Goal: Information Seeking & Learning: Learn about a topic

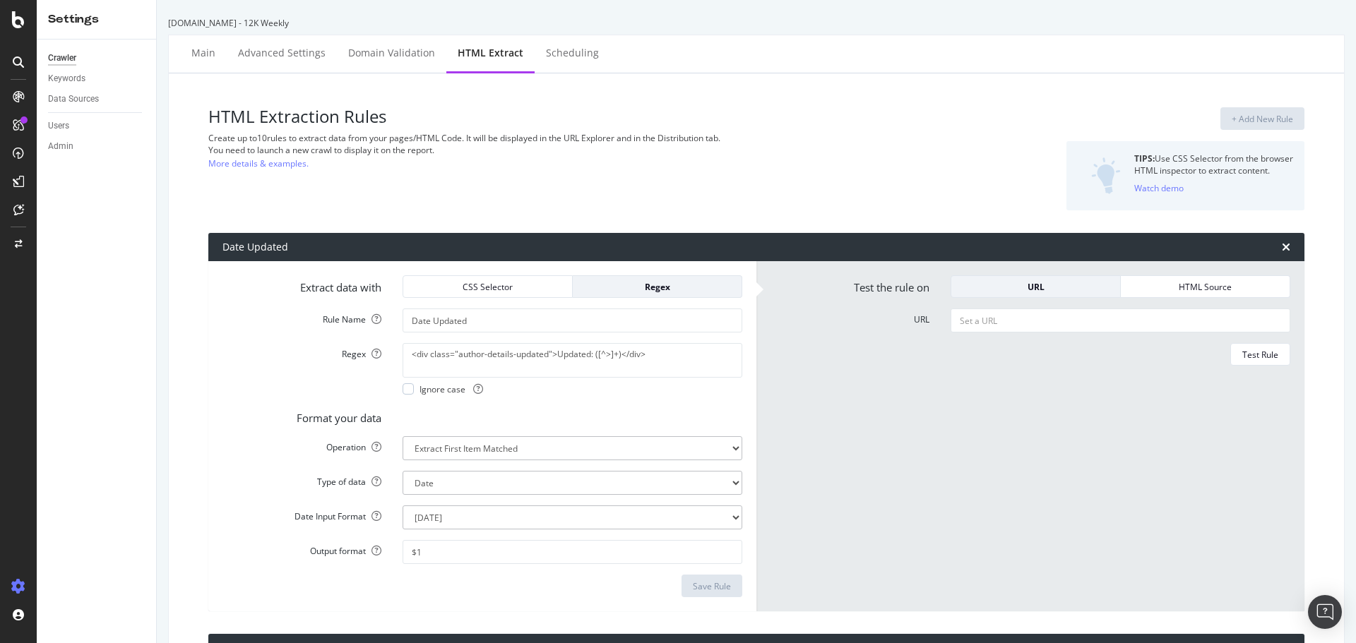
select select "d"
select select "std_1"
select select "count"
select select "d"
select select "std_1"
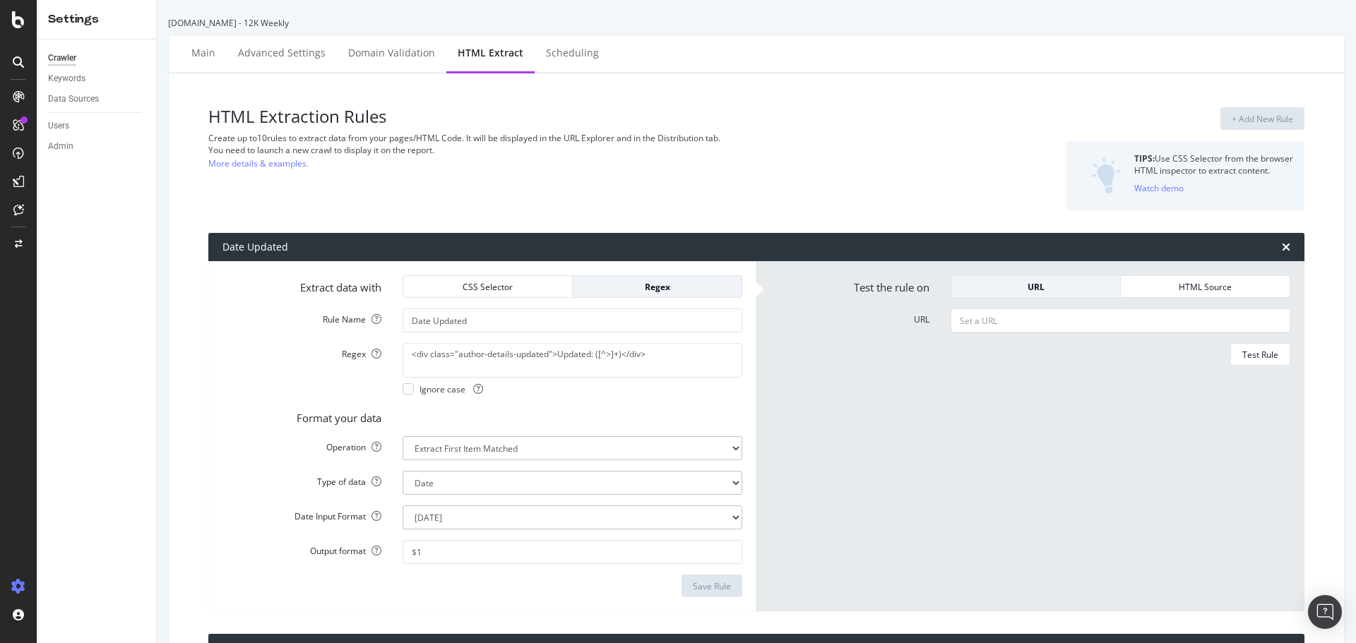
select select "list"
select select "exist"
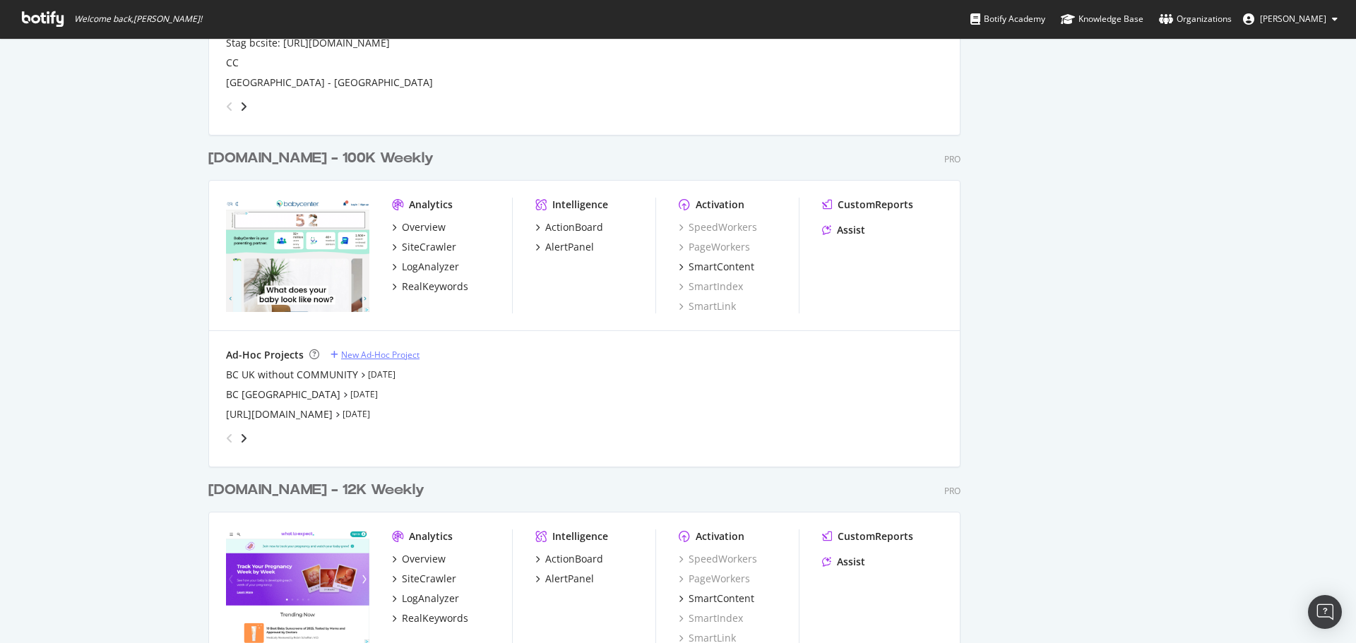
scroll to position [2048, 0]
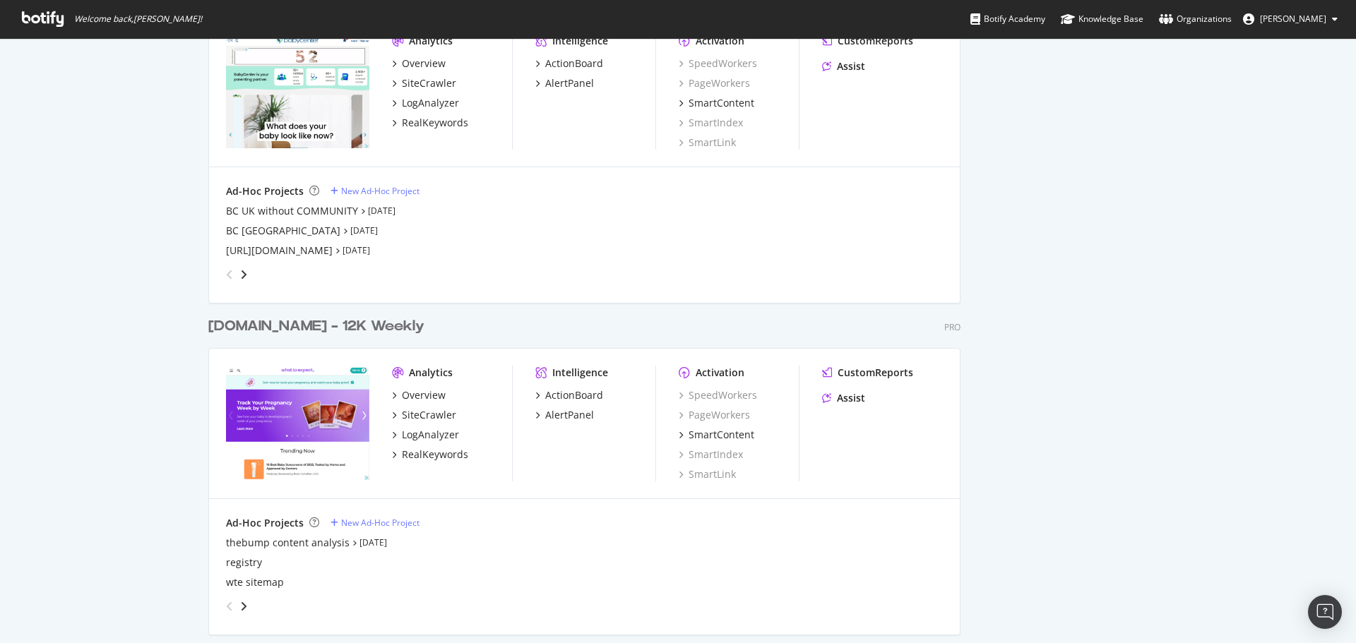
click at [304, 330] on div "whattoexpect.com - 12K Weekly" at bounding box center [316, 326] width 216 height 20
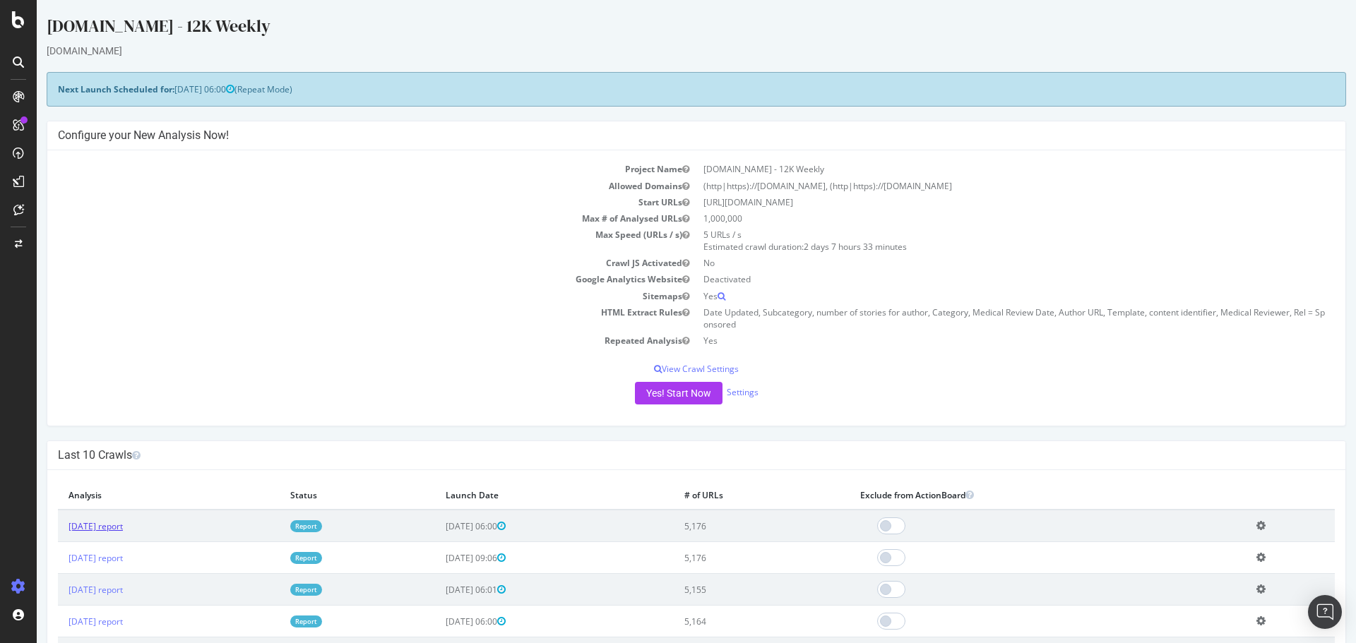
drag, startPoint x: 119, startPoint y: 521, endPoint x: 179, endPoint y: 515, distance: 60.3
click at [119, 521] on link "2025 Aug. 15th report" at bounding box center [96, 527] width 54 height 12
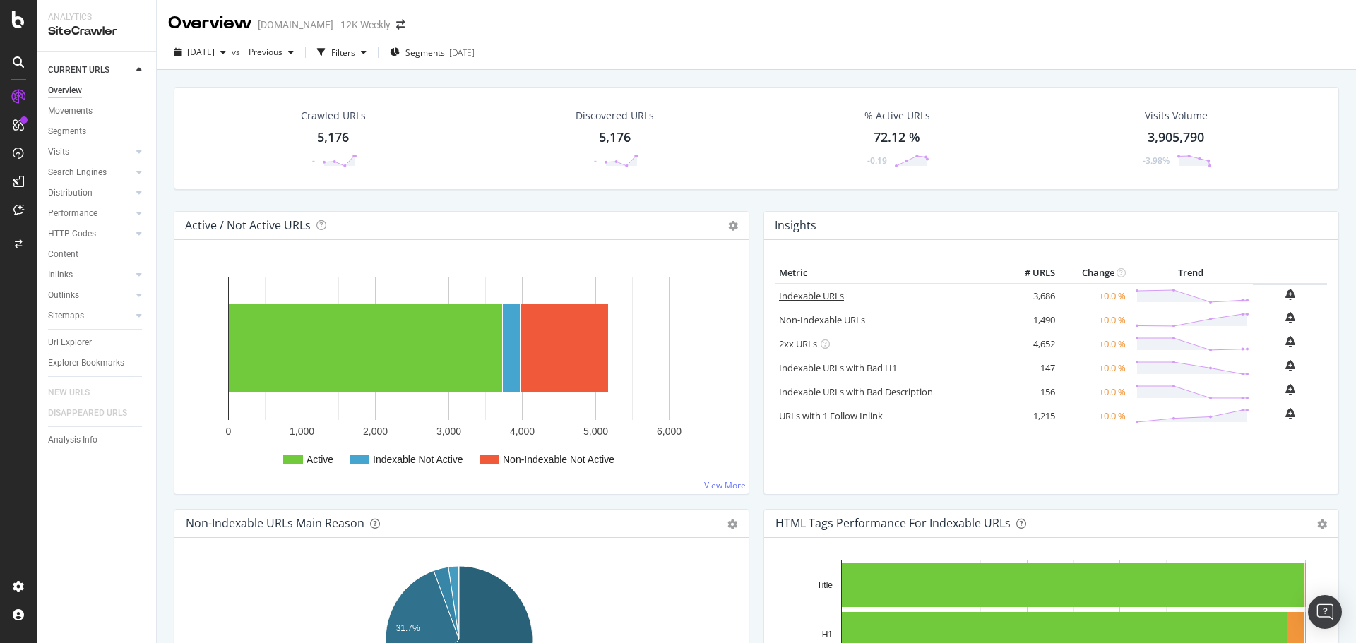
click at [804, 302] on link "Indexable URLs" at bounding box center [811, 296] width 65 height 13
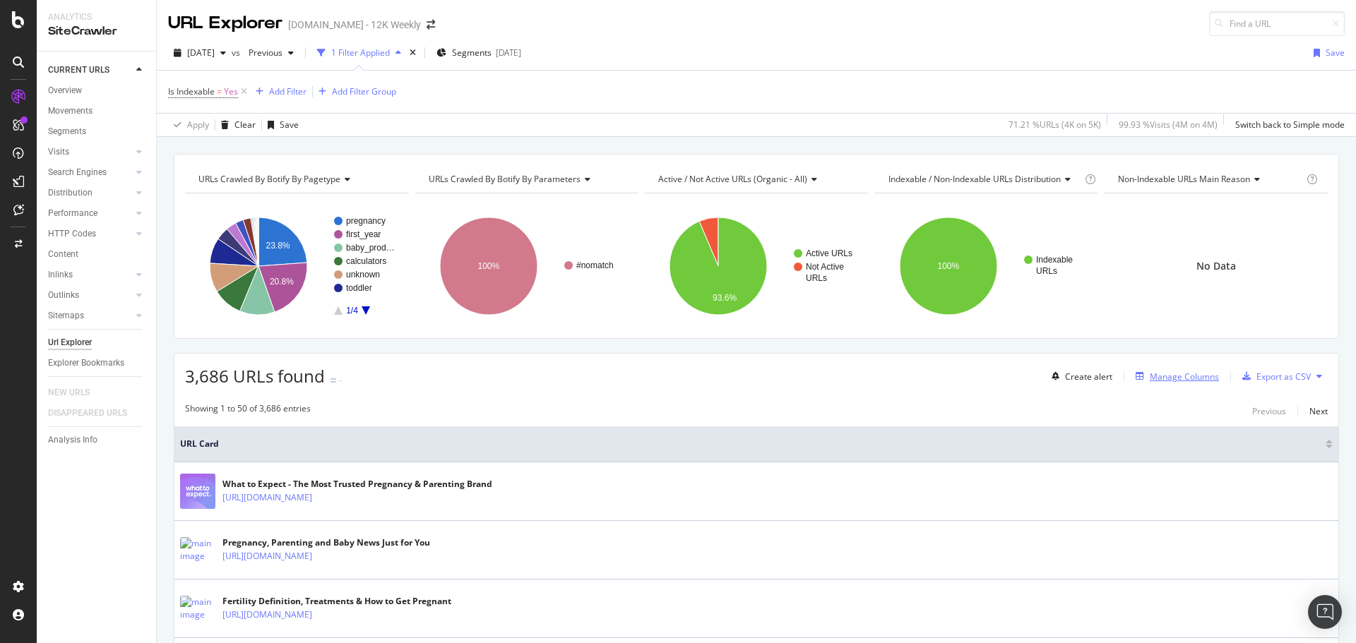
click at [1182, 376] on div "Manage Columns" at bounding box center [1184, 377] width 69 height 12
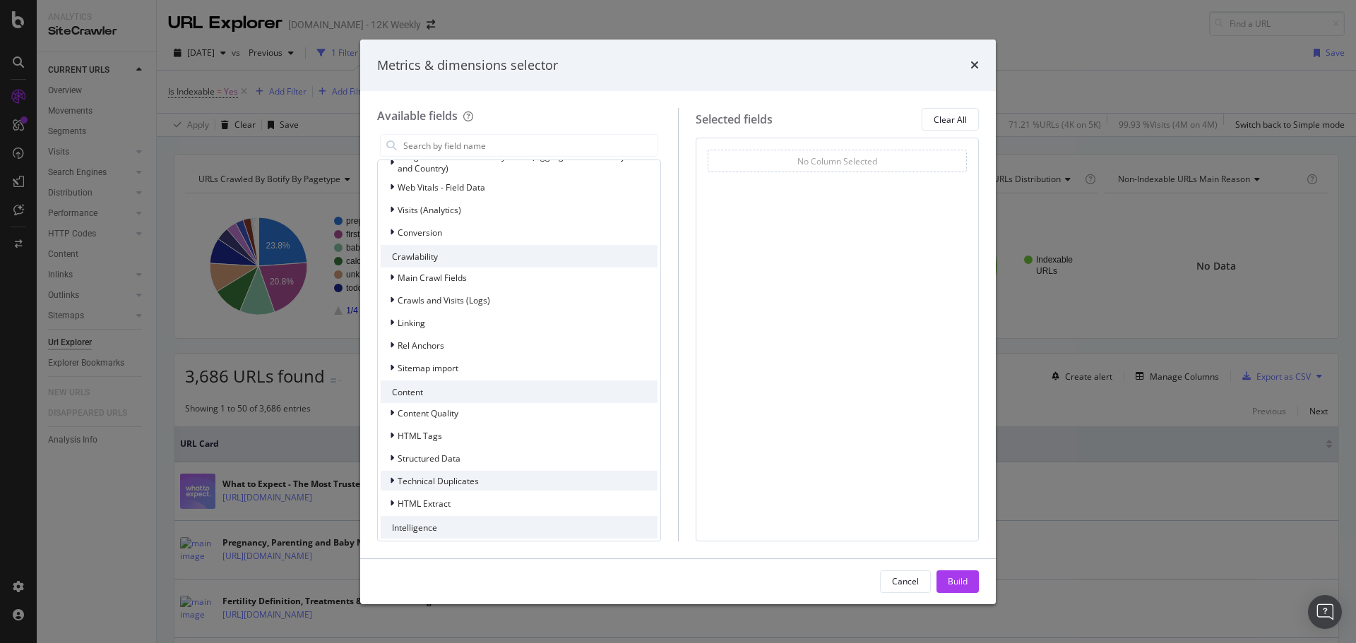
scroll to position [312, 0]
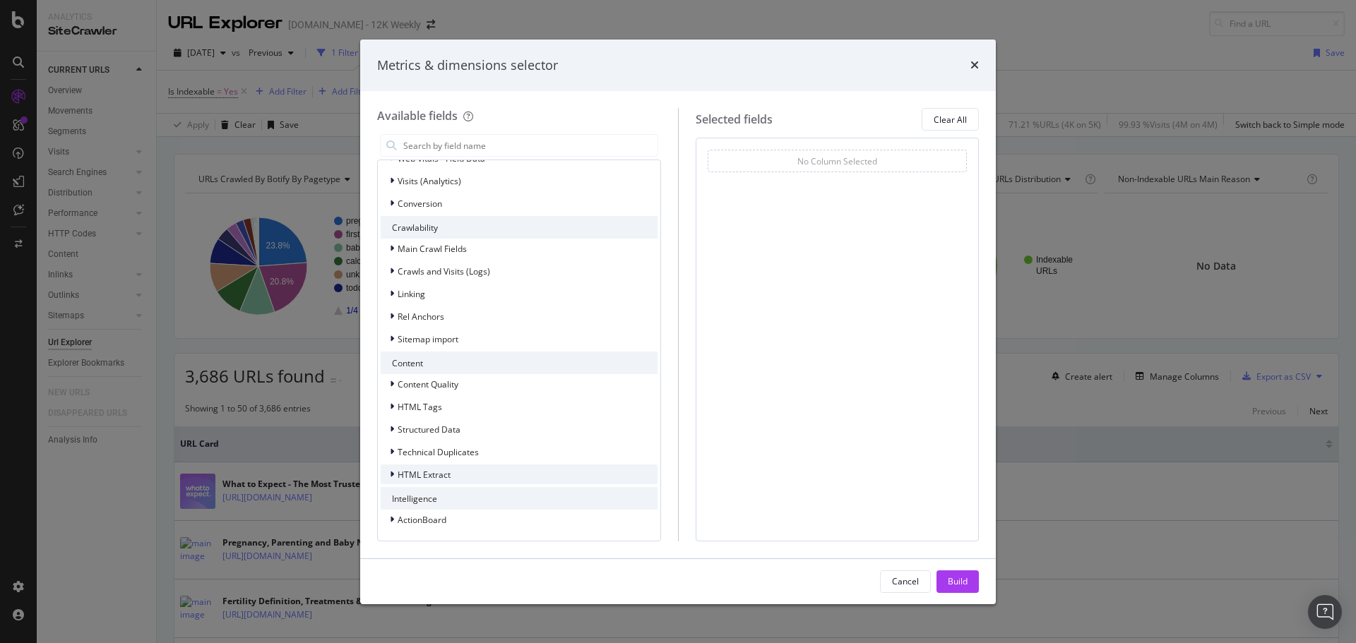
click at [446, 474] on span "HTML Extract" at bounding box center [424, 475] width 53 height 12
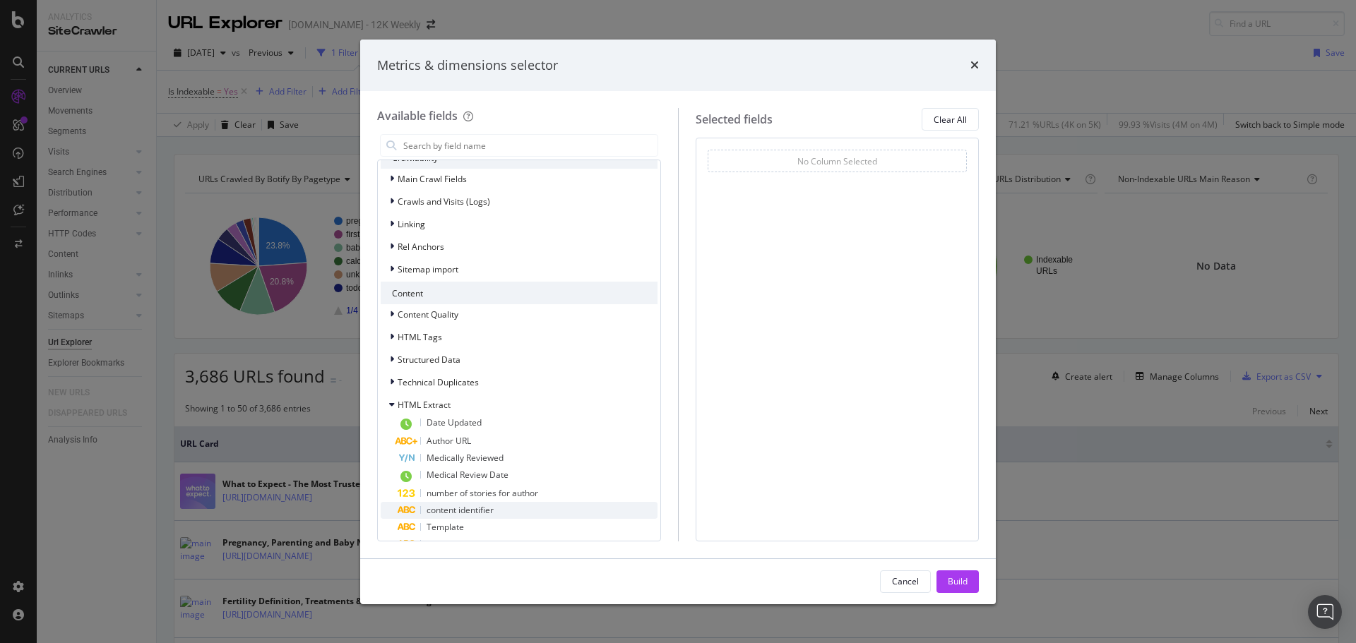
scroll to position [485, 0]
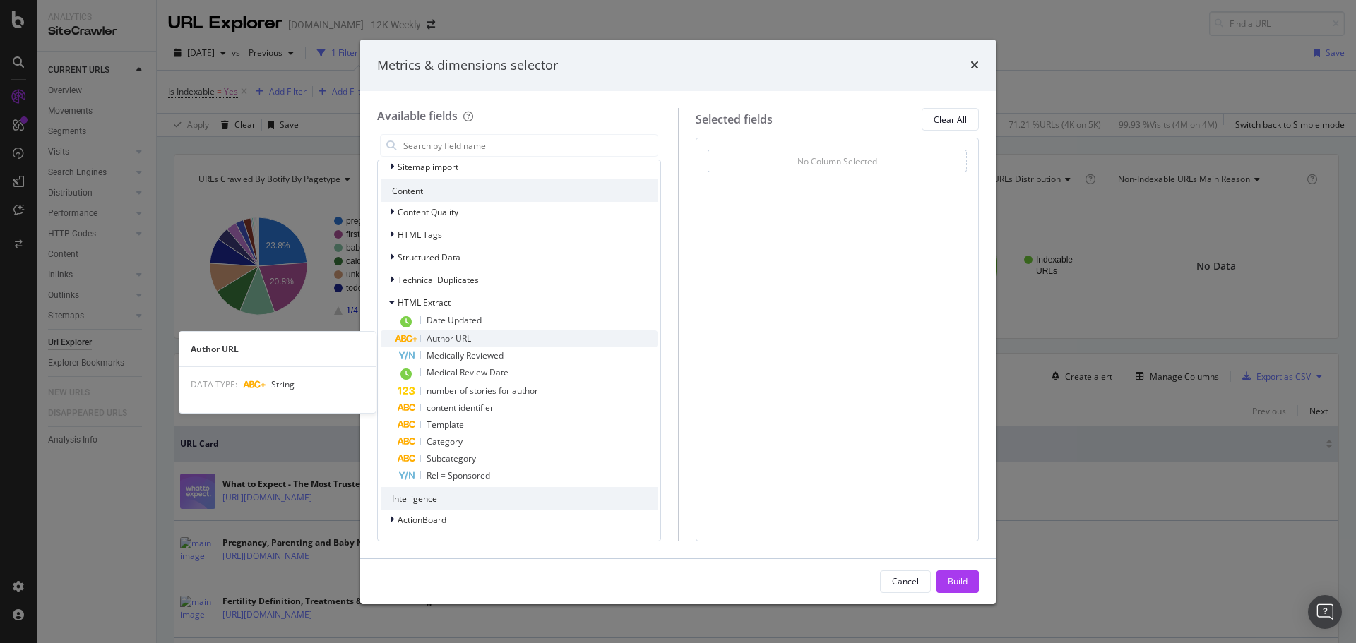
click at [463, 337] on span "Author URL" at bounding box center [449, 339] width 44 height 12
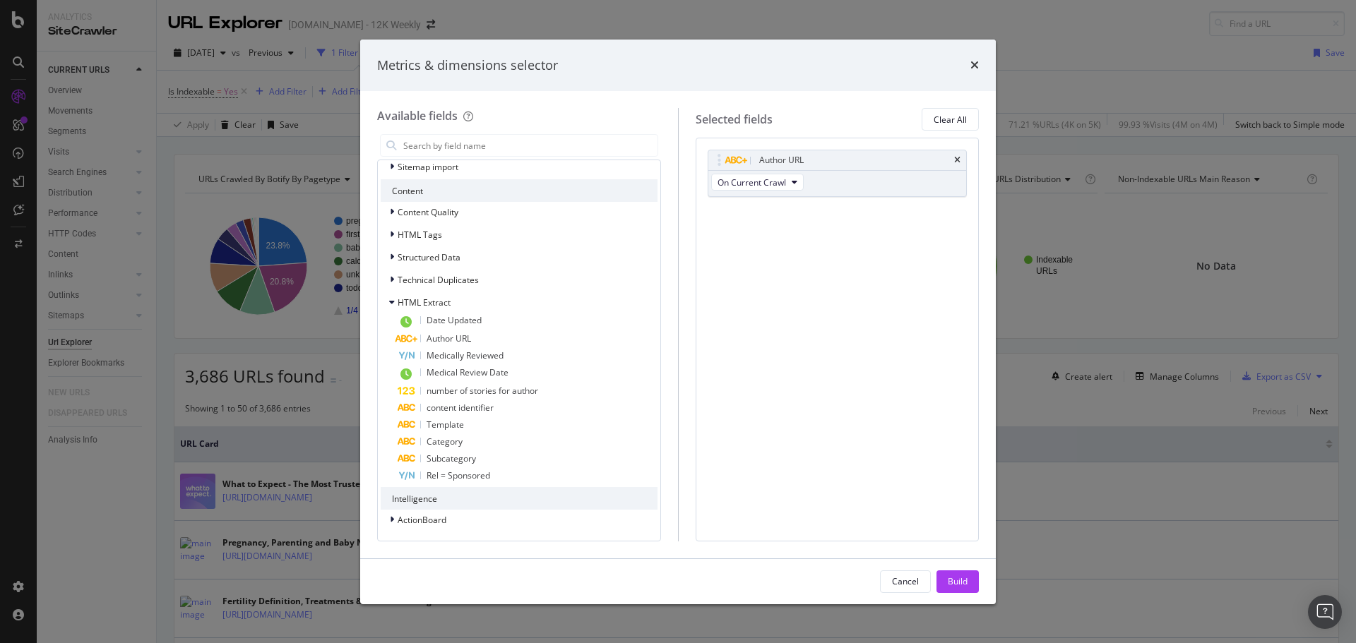
click at [944, 576] on button "Build" at bounding box center [958, 582] width 42 height 23
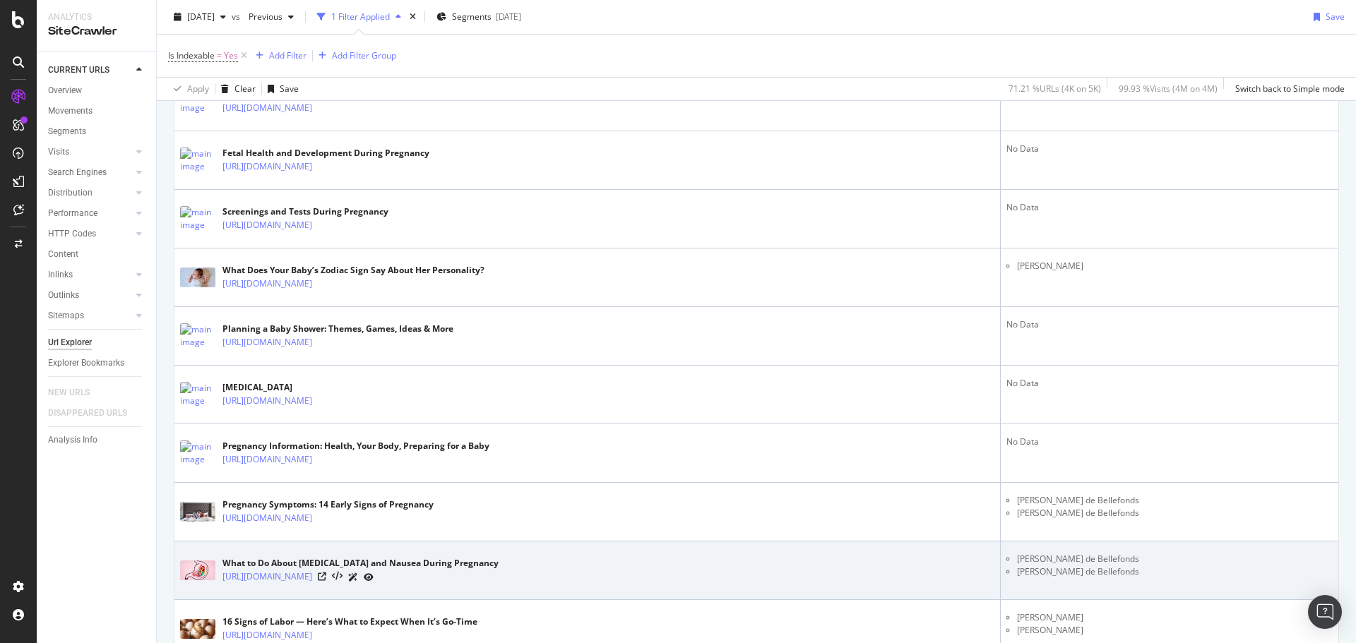
scroll to position [1625, 0]
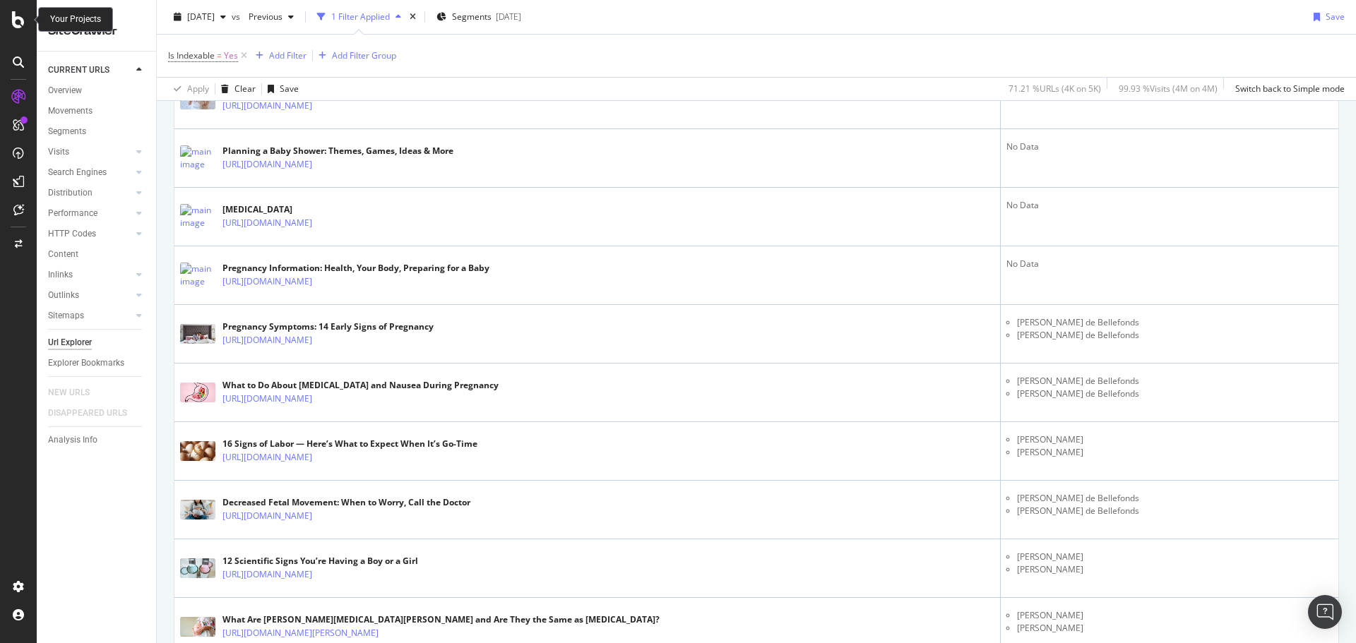
click at [12, 20] on icon at bounding box center [18, 19] width 13 height 17
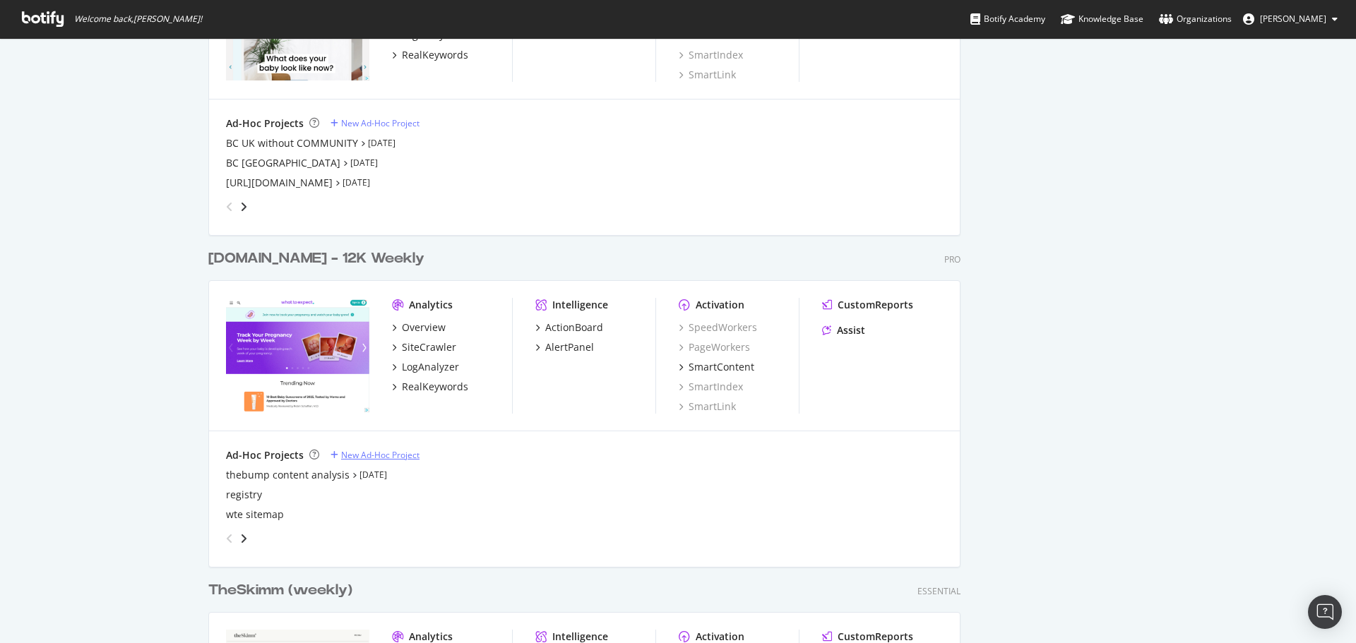
scroll to position [2190, 0]
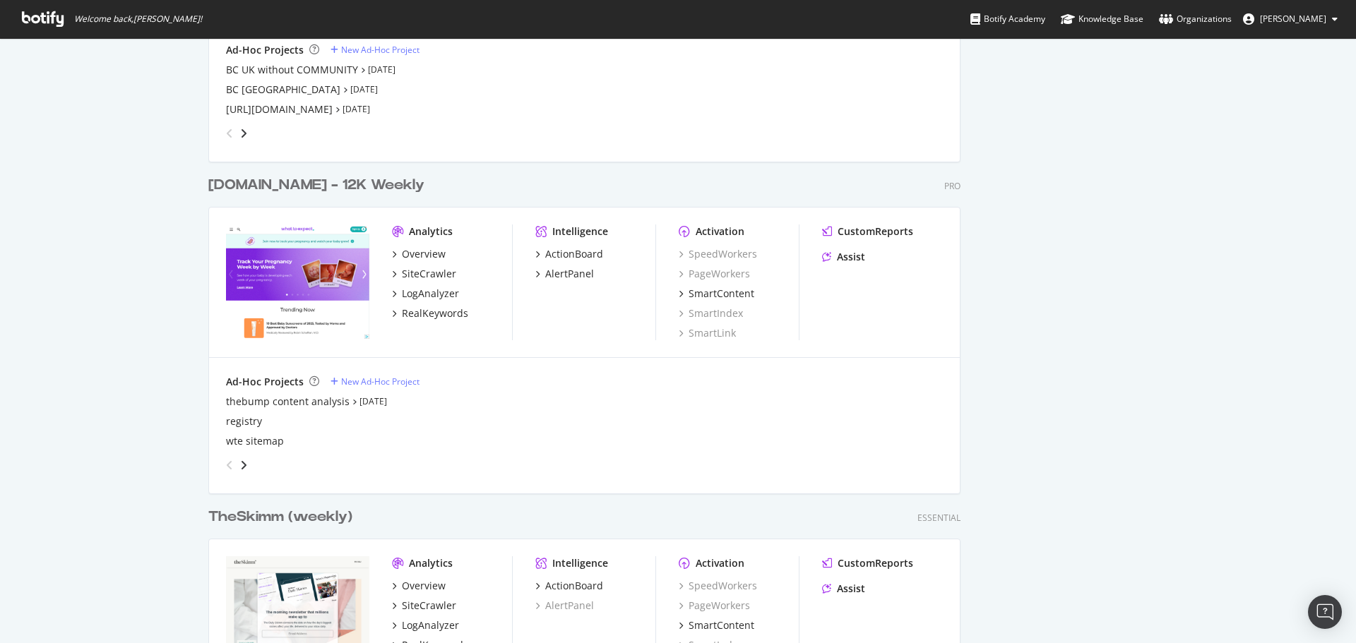
click at [321, 188] on div "whattoexpect.com - 12K Weekly" at bounding box center [316, 185] width 216 height 20
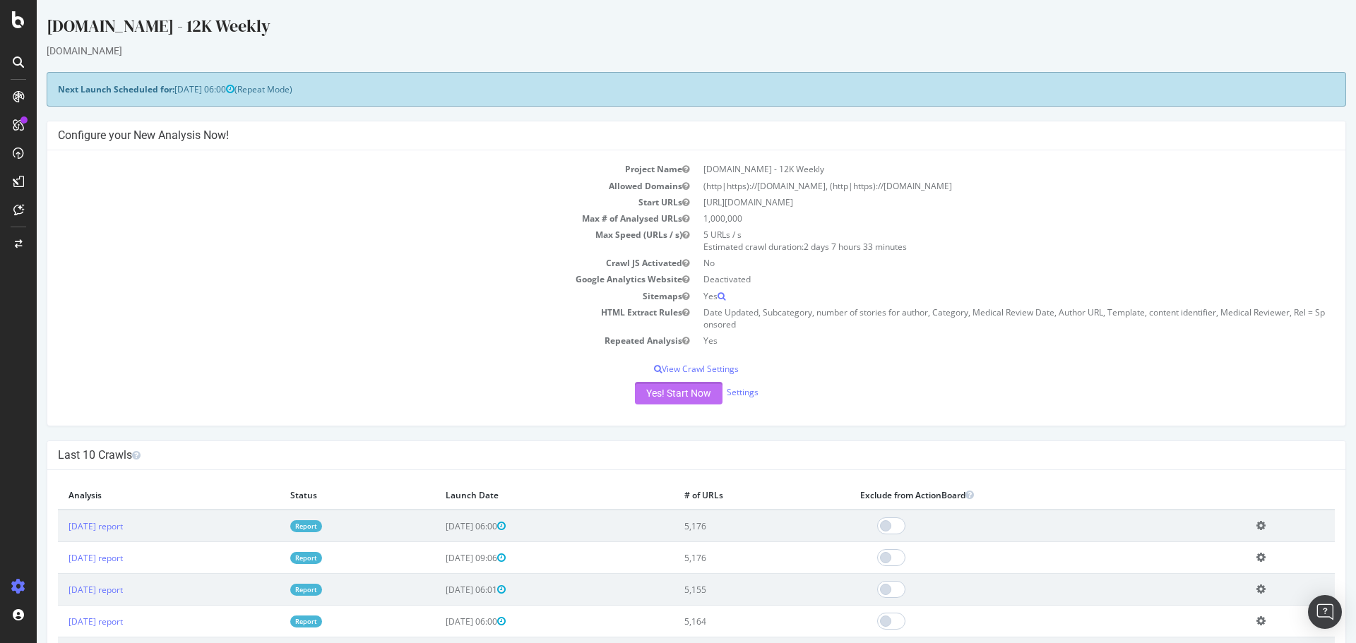
click at [696, 393] on button "Yes! Start Now" at bounding box center [679, 393] width 88 height 23
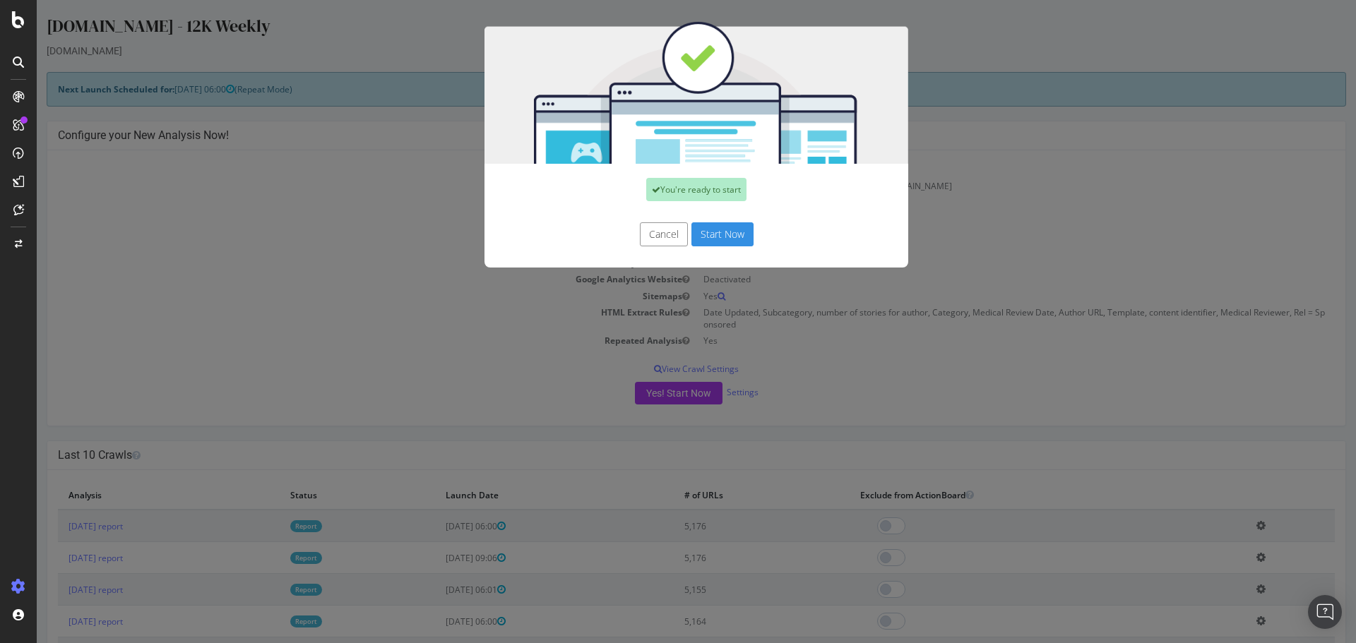
click at [732, 232] on button "Start Now" at bounding box center [722, 234] width 62 height 24
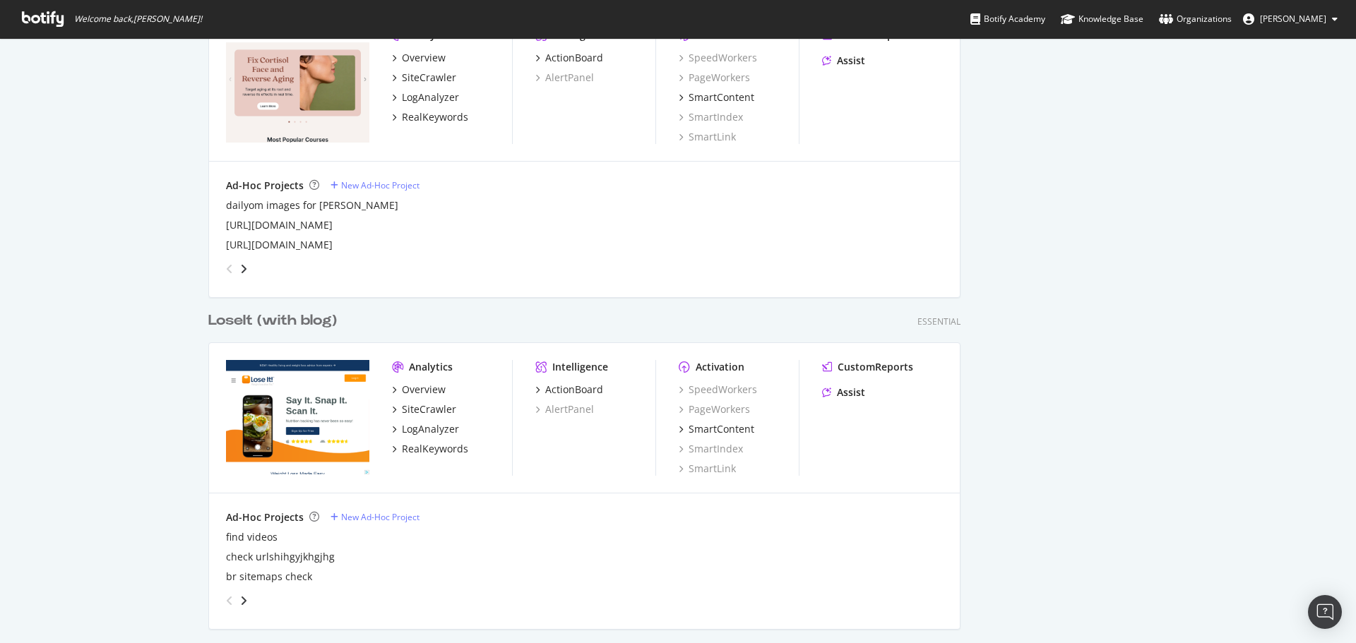
scroll to position [1201, 0]
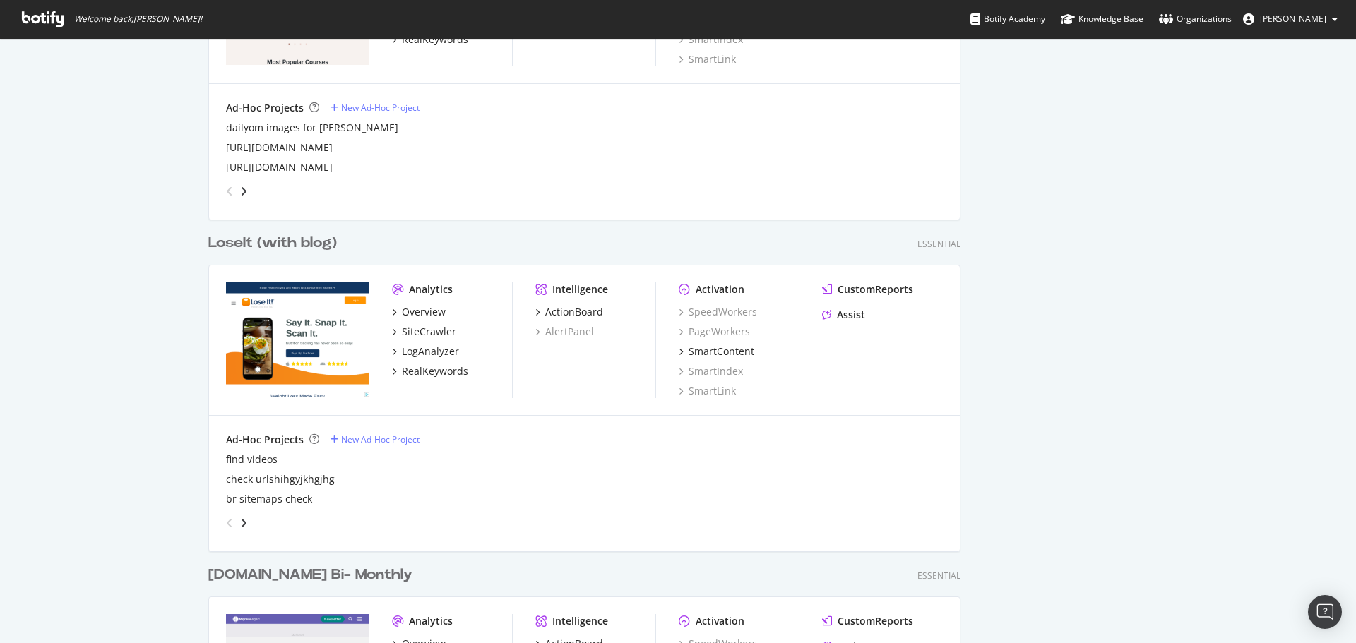
click at [255, 242] on div "LoseIt (with blog)" at bounding box center [272, 243] width 129 height 20
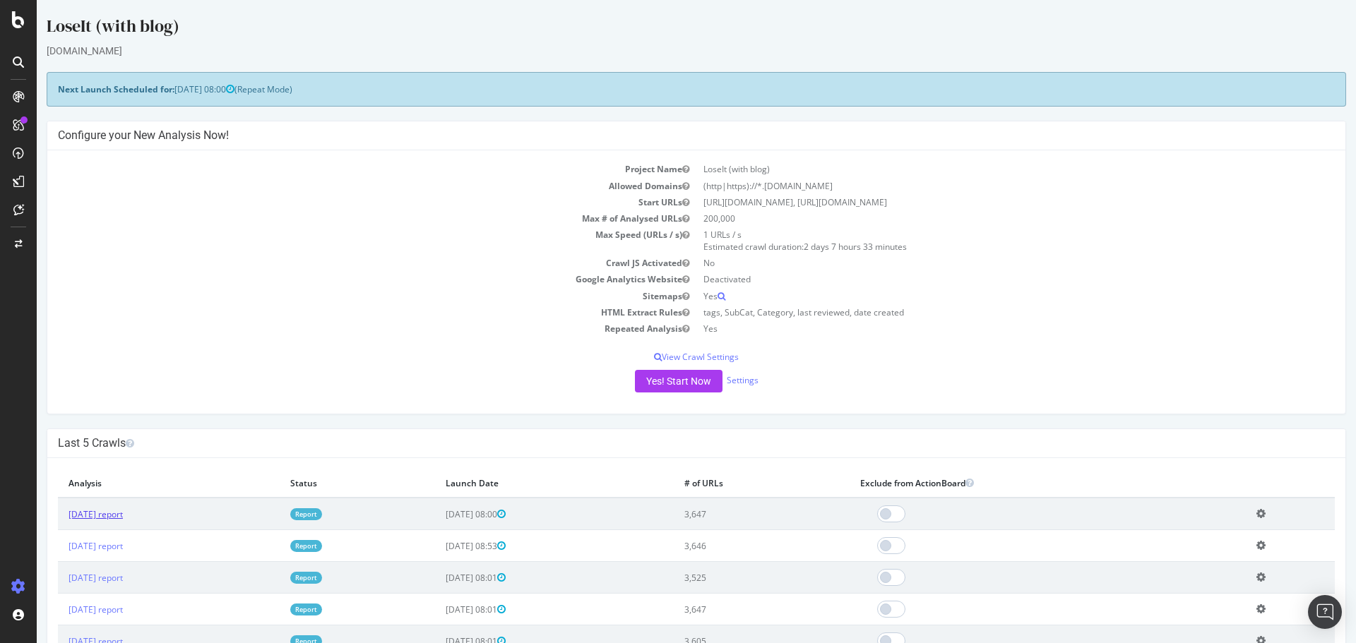
click at [123, 511] on link "2025 Aug. 17th report" at bounding box center [96, 515] width 54 height 12
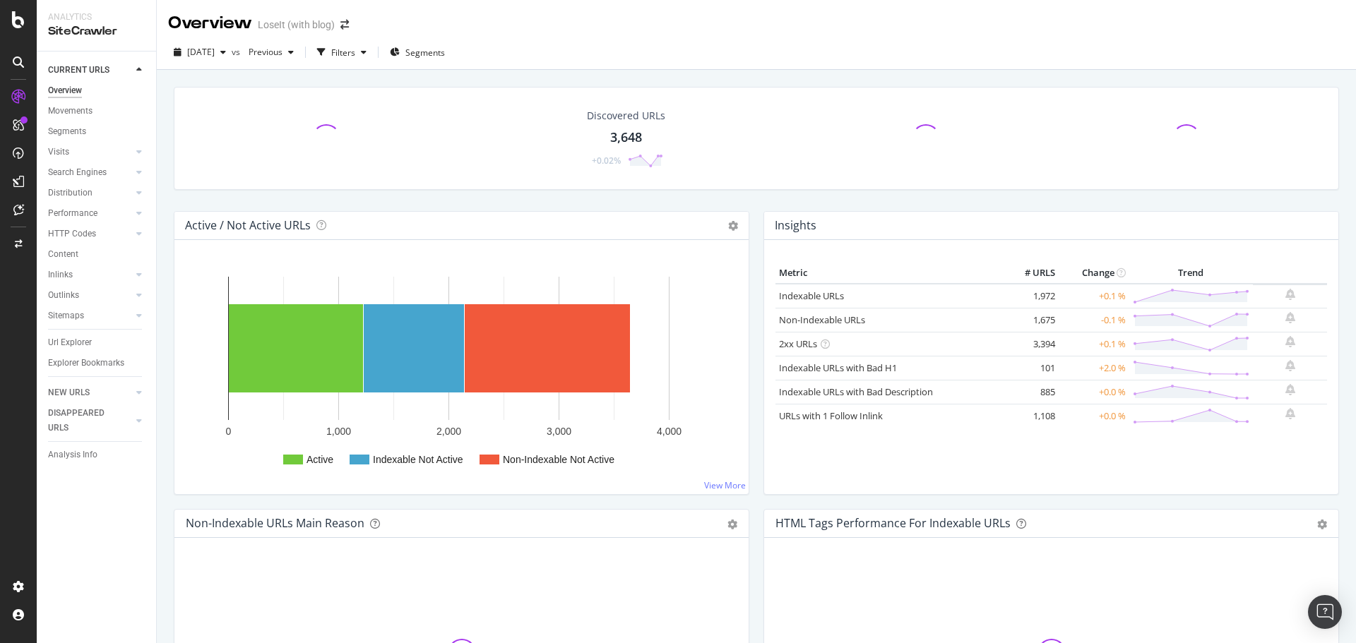
click at [620, 136] on div "3,648" at bounding box center [626, 138] width 32 height 18
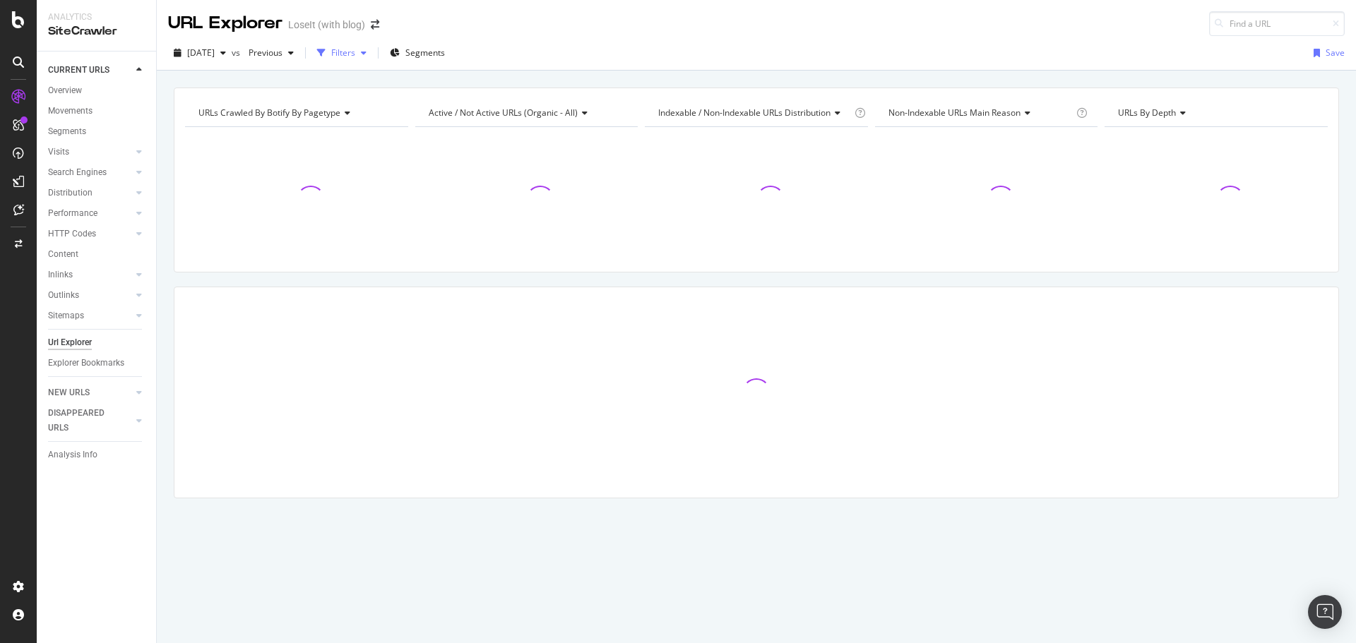
click at [355, 51] on div "Filters" at bounding box center [343, 53] width 24 height 12
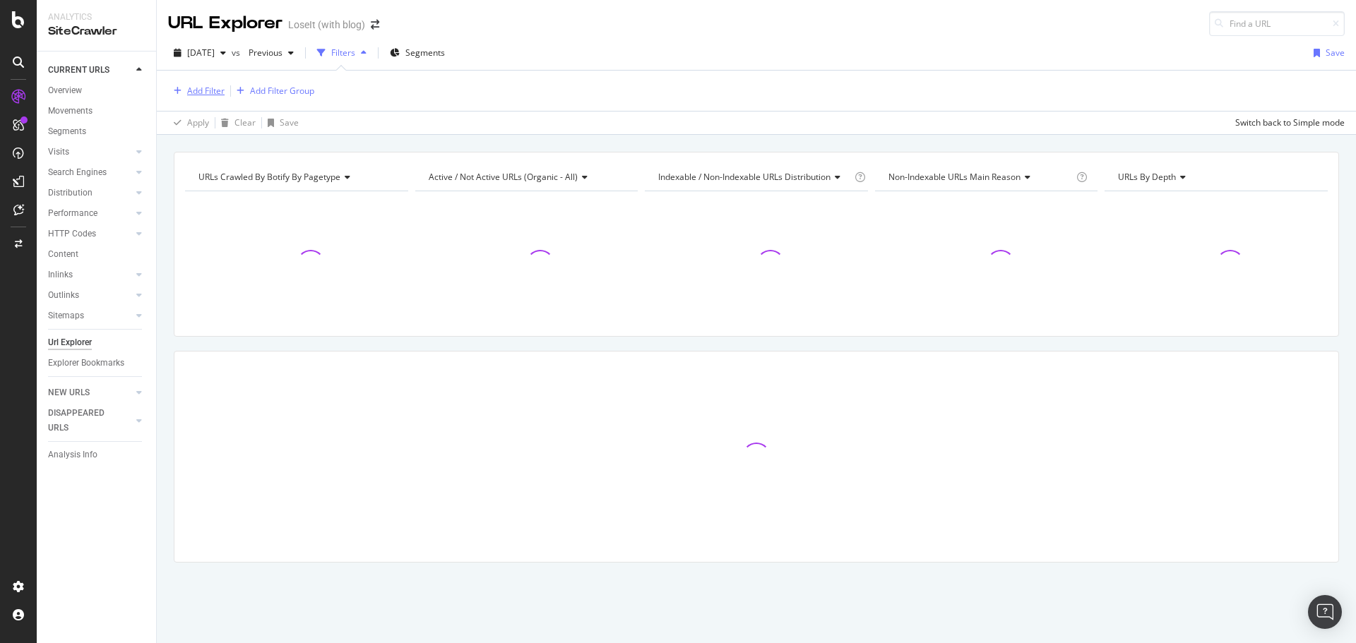
click at [202, 93] on div "Add Filter" at bounding box center [205, 91] width 37 height 12
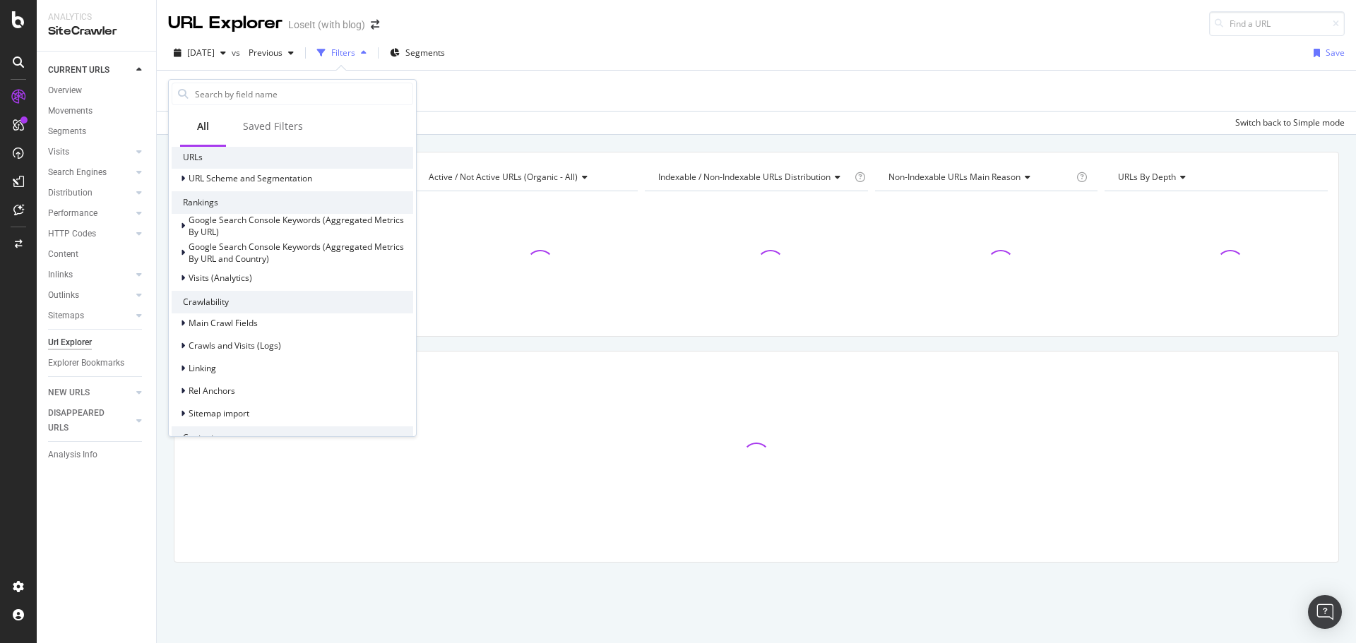
scroll to position [353, 0]
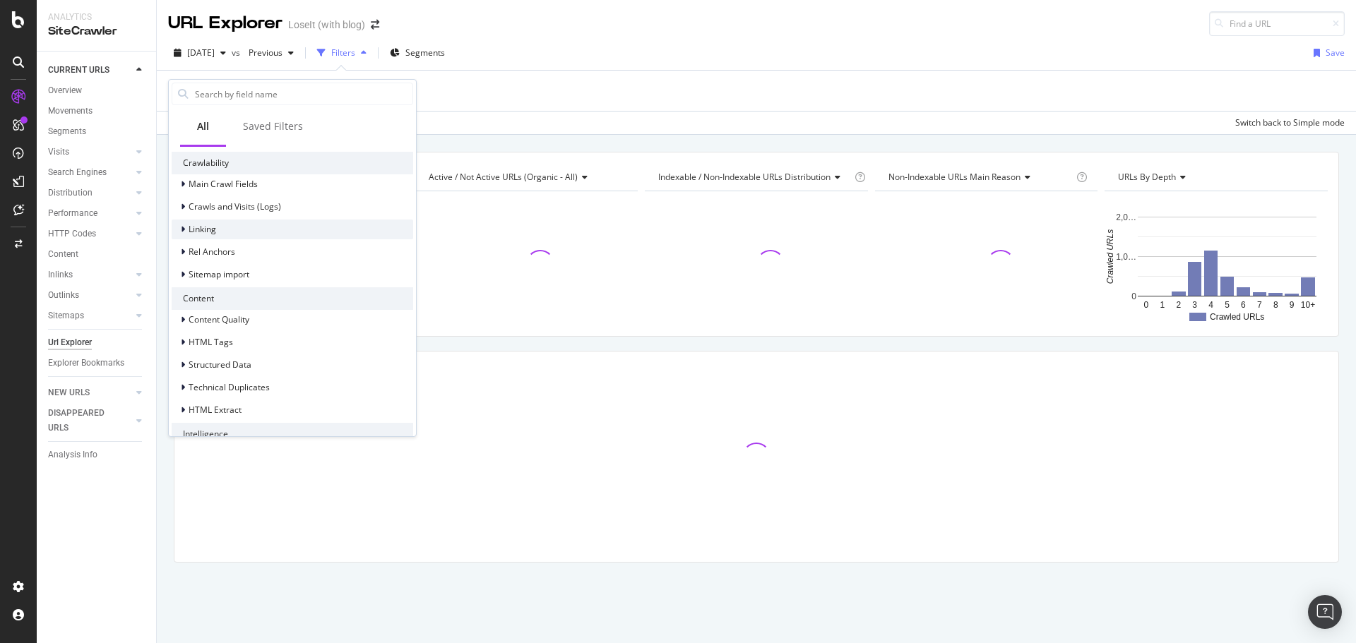
click at [237, 235] on div "Linking" at bounding box center [293, 230] width 242 height 20
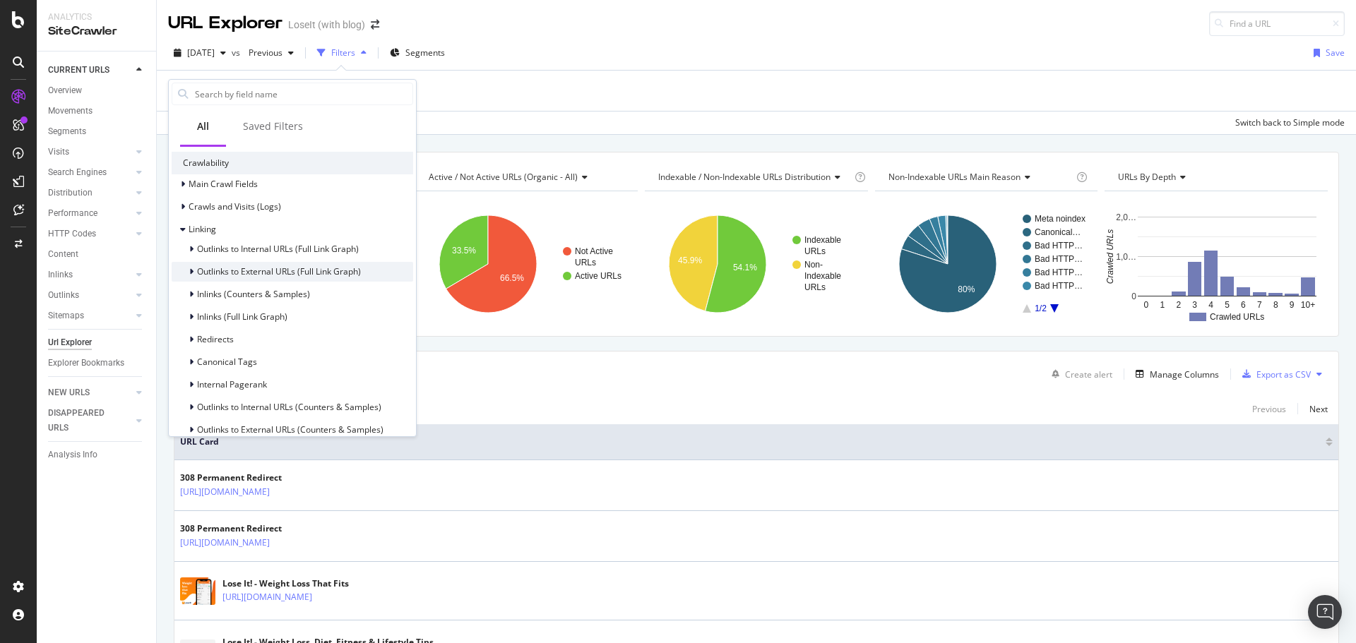
click at [266, 272] on span "Outlinks to External URLs (Full Link Graph)" at bounding box center [279, 272] width 164 height 12
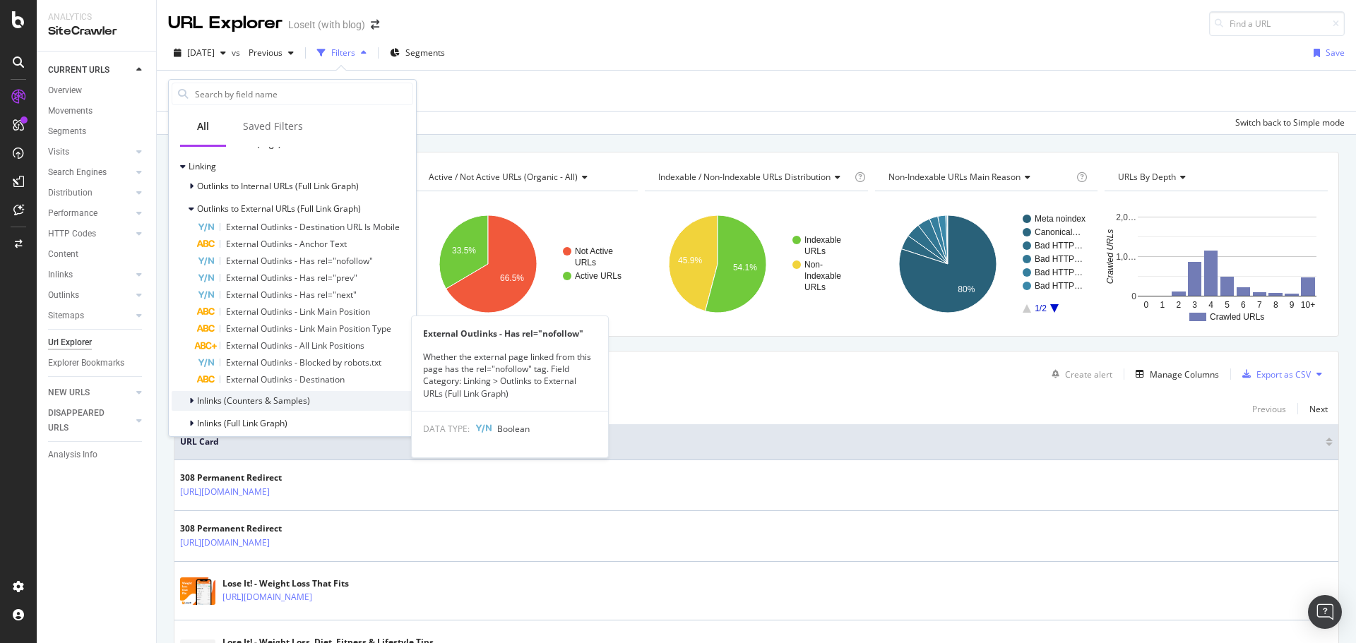
scroll to position [494, 0]
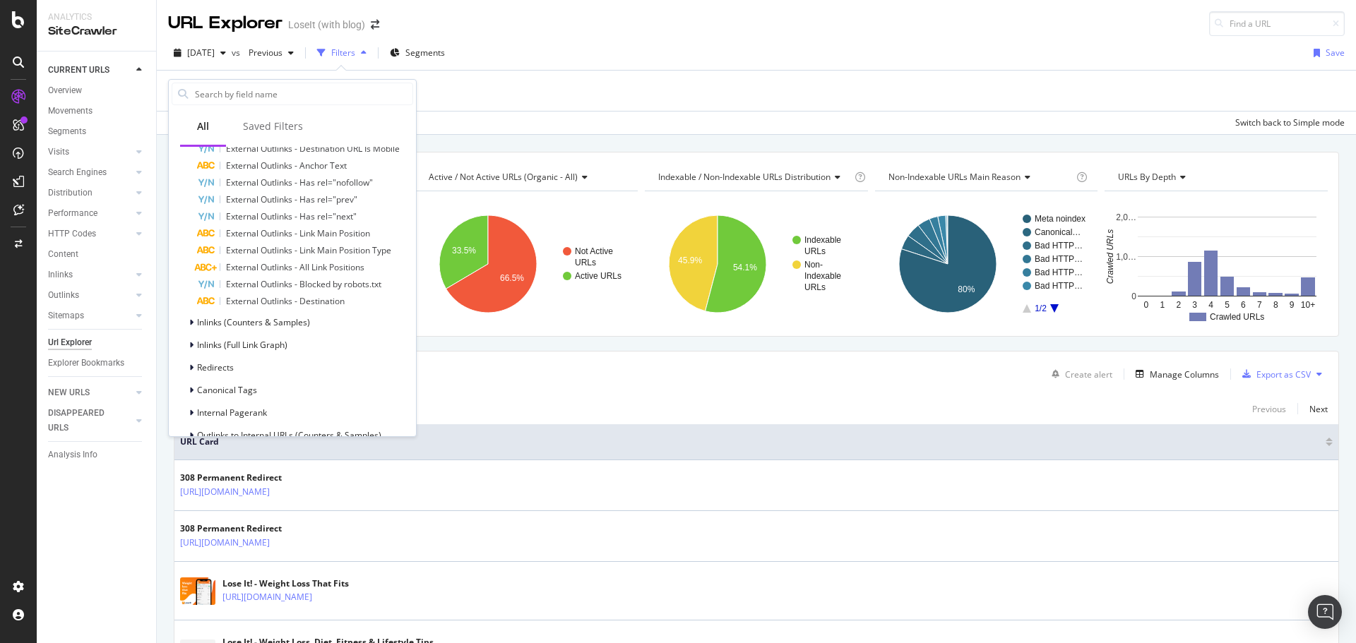
drag, startPoint x: 267, startPoint y: 301, endPoint x: 361, endPoint y: 300, distance: 93.9
click at [268, 301] on span "External Outlinks - Destination" at bounding box center [285, 301] width 119 height 12
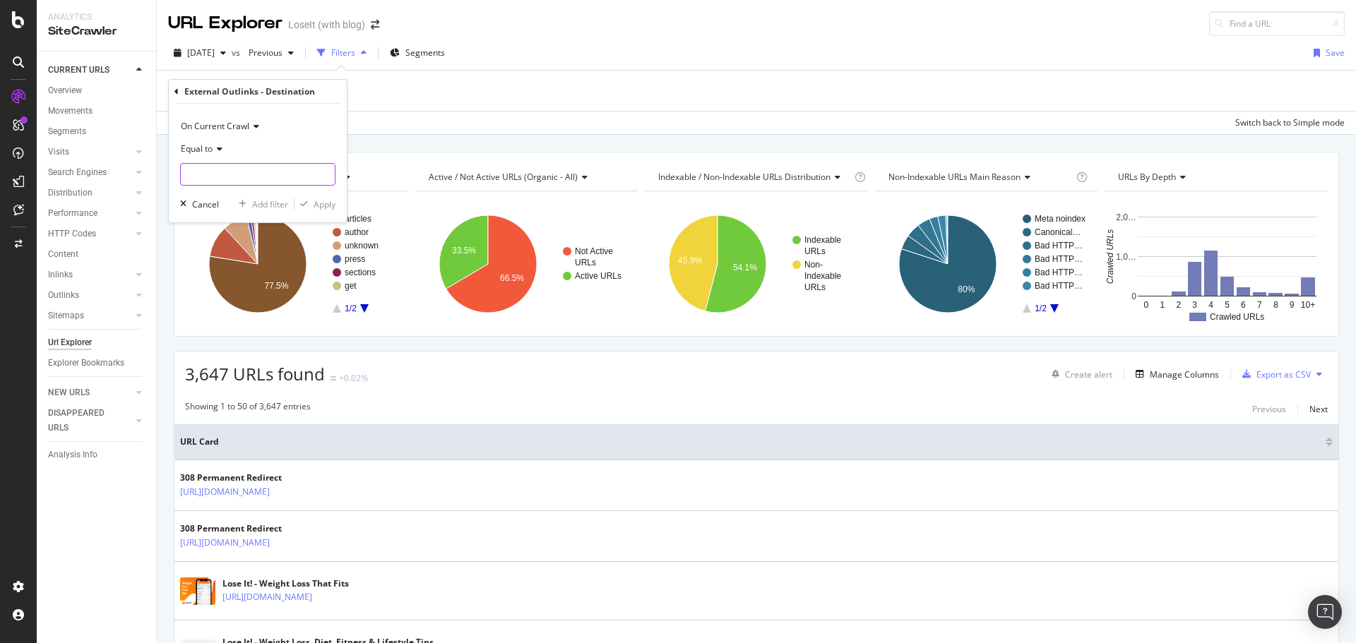
drag, startPoint x: 249, startPoint y: 174, endPoint x: 260, endPoint y: 172, distance: 11.5
click at [251, 170] on input "text" at bounding box center [258, 174] width 154 height 23
paste input "https://www.everydayhealth.com/diet-nutrition/protein-calculator/"
type input "https://www.everydayhealth.com/diet-nutrition/protein-calculator/"
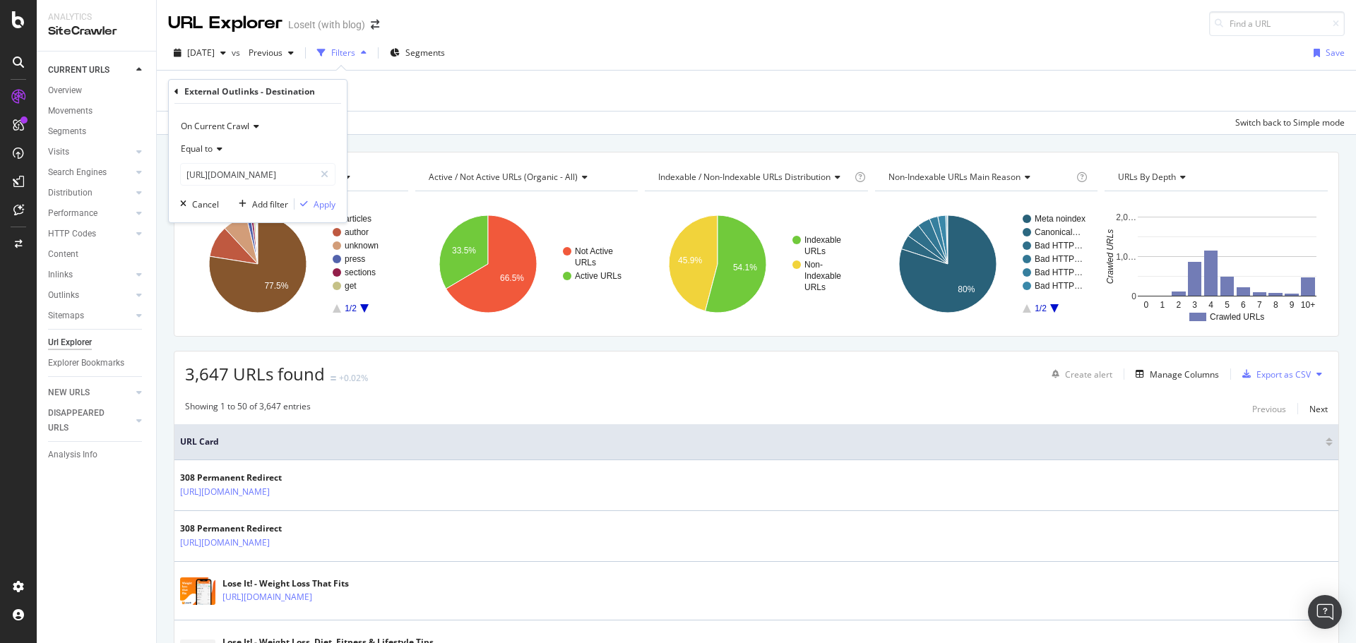
click at [216, 146] on icon at bounding box center [218, 149] width 10 height 8
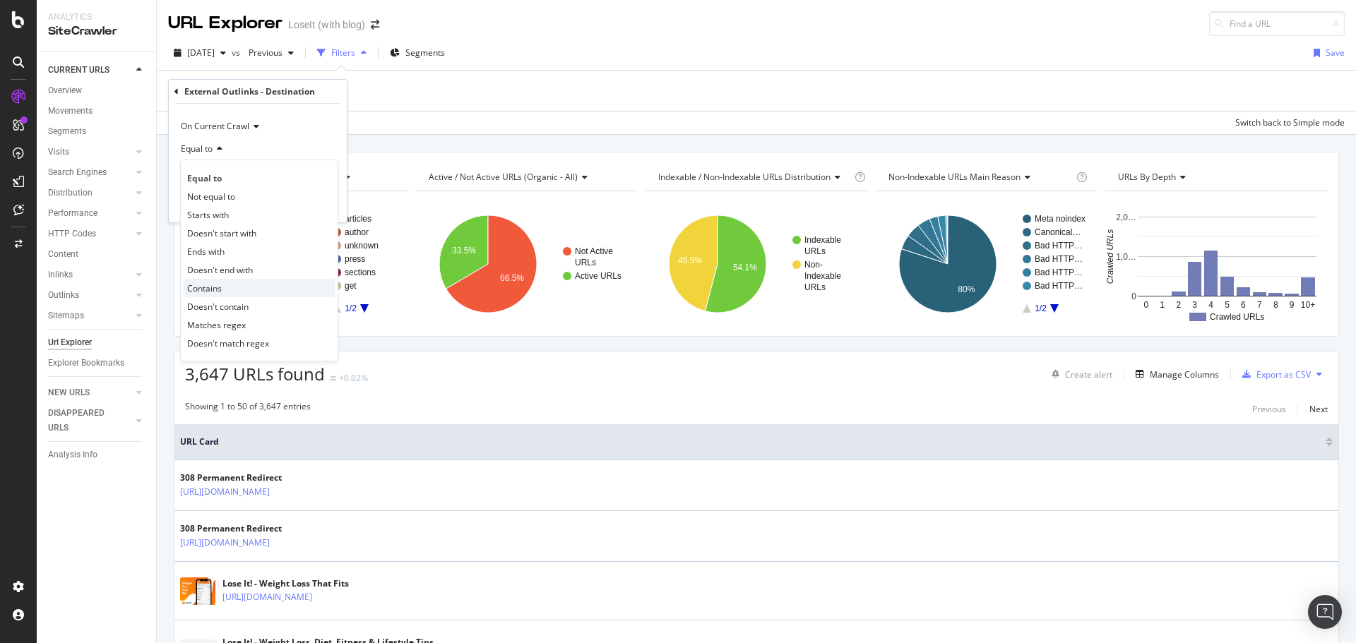
click at [212, 286] on span "Contains" at bounding box center [204, 289] width 35 height 12
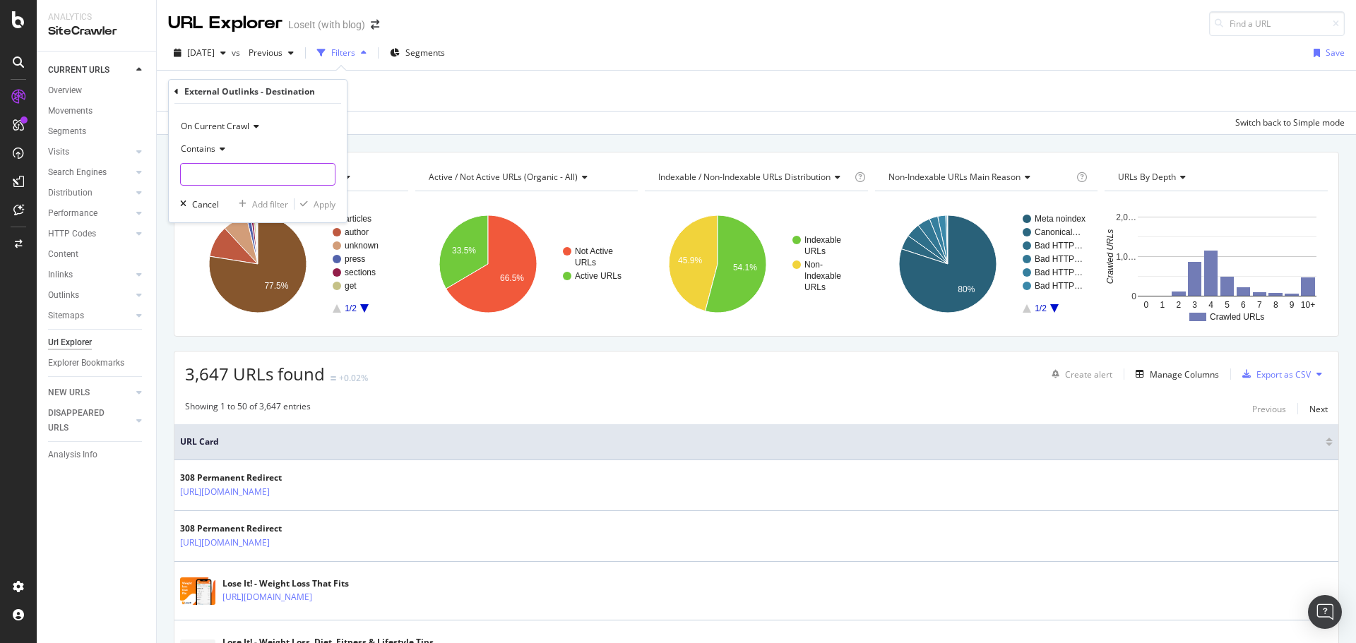
click at [239, 175] on input "text" at bounding box center [258, 174] width 154 height 23
paste input "https://www.everydayhealth.com/diet-nutrition/protein-calculator/"
click at [224, 176] on input "https://www.everydayhealth.com/diet-nutrition/protein-calculator/" at bounding box center [247, 174] width 133 height 23
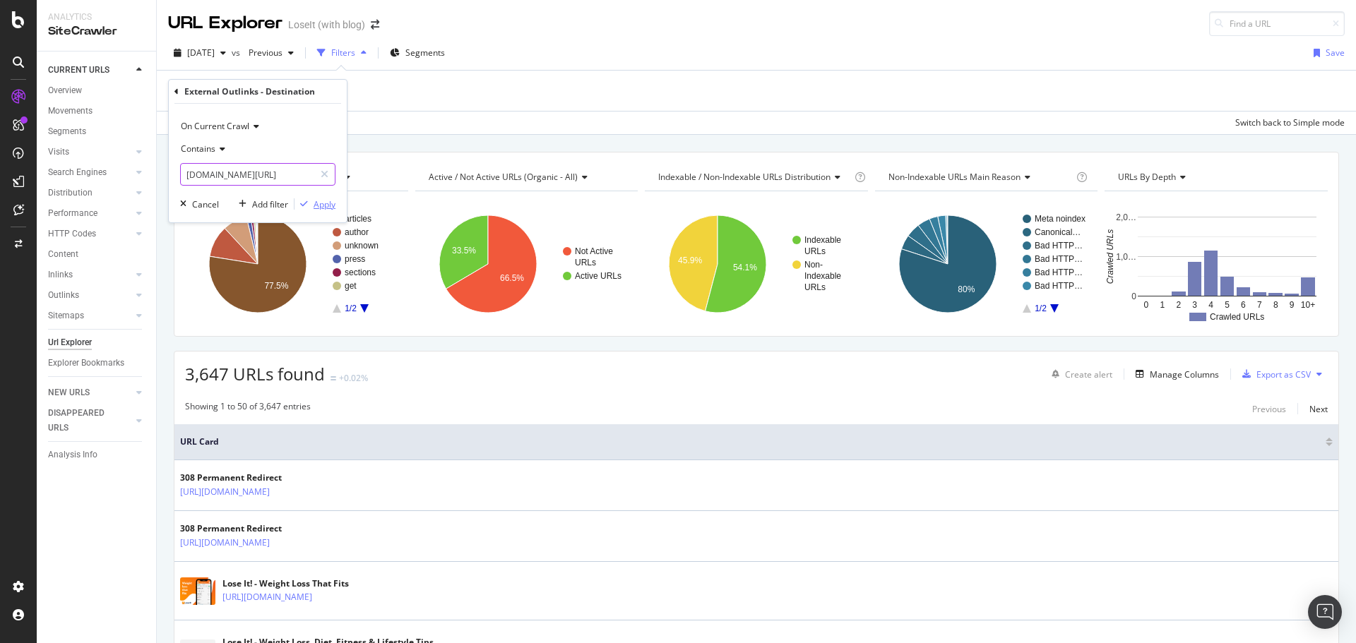
type input "everydayhealth.com/diet-nutrition/protein-calculator/"
click at [316, 204] on div "Apply" at bounding box center [325, 204] width 22 height 12
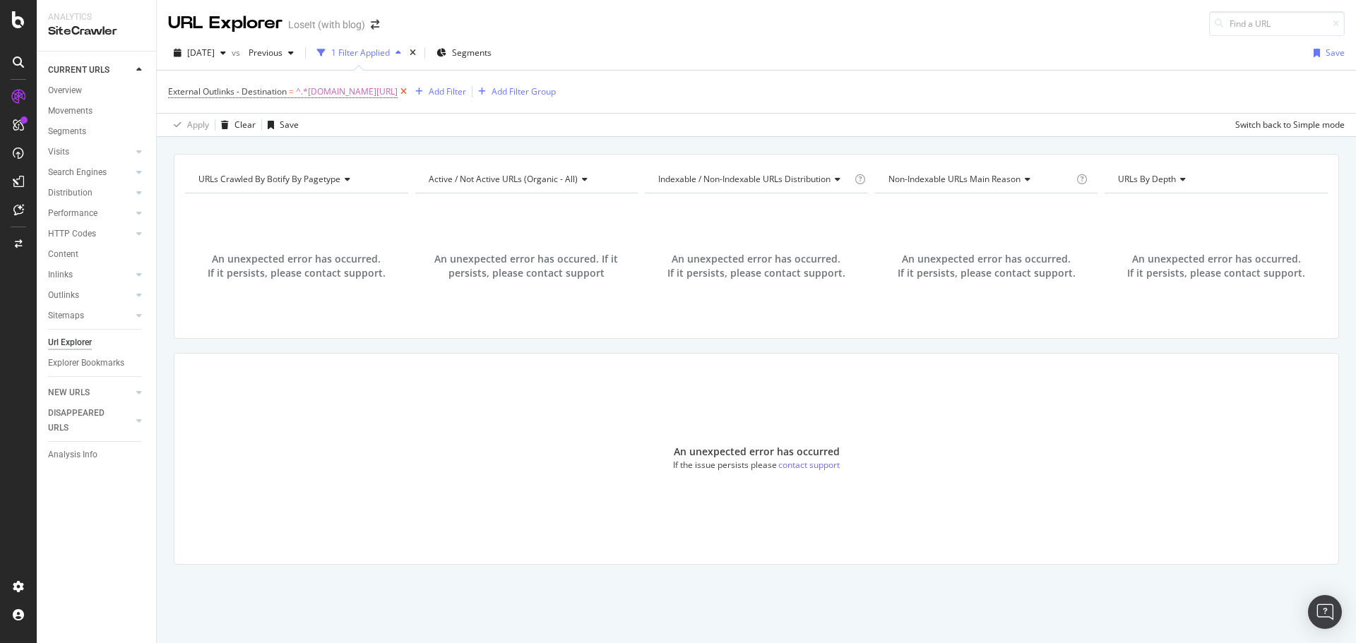
click at [410, 92] on icon at bounding box center [404, 92] width 12 height 14
